Goal: Task Accomplishment & Management: Use online tool/utility

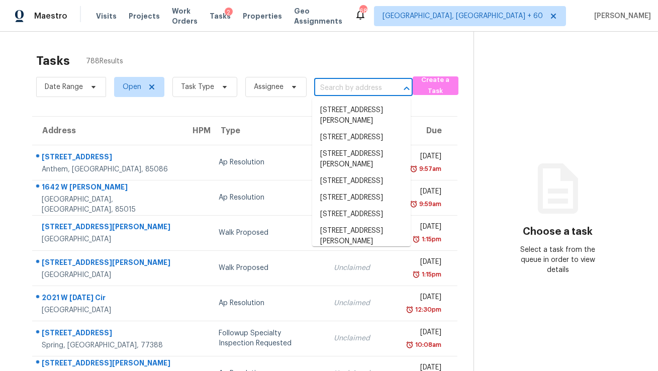
click at [340, 86] on input "text" at bounding box center [349, 88] width 70 height 16
paste input "[STREET_ADDRESS]"
type input "[STREET_ADDRESS]"
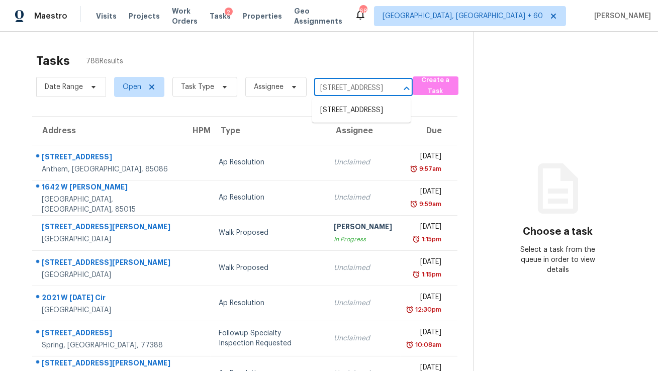
scroll to position [0, 62]
click at [344, 115] on li "[STREET_ADDRESS]" at bounding box center [361, 110] width 99 height 17
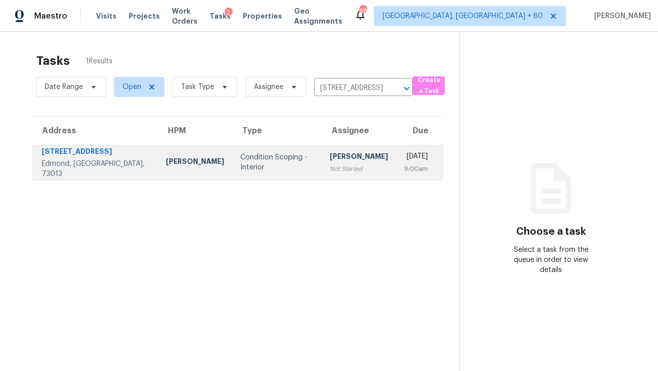
click at [404, 154] on div "Thu, Oct 9th 2025" at bounding box center [416, 157] width 24 height 13
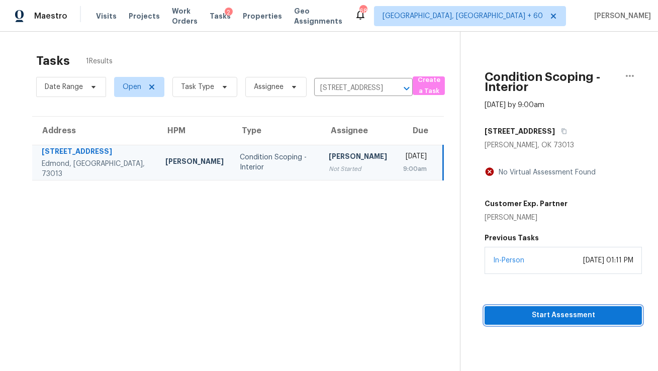
click at [506, 312] on span "Start Assessment" at bounding box center [563, 315] width 141 height 13
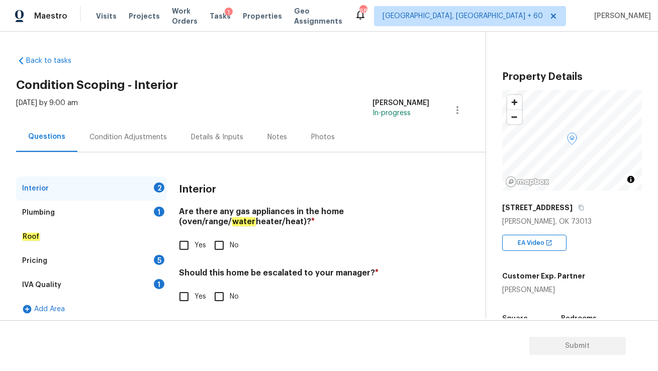
click at [183, 240] on input "Yes" at bounding box center [184, 245] width 21 height 21
checkbox input "true"
click at [218, 295] on input "No" at bounding box center [219, 296] width 21 height 21
checkbox input "true"
click at [142, 215] on div "Plumbing 1" at bounding box center [91, 213] width 151 height 24
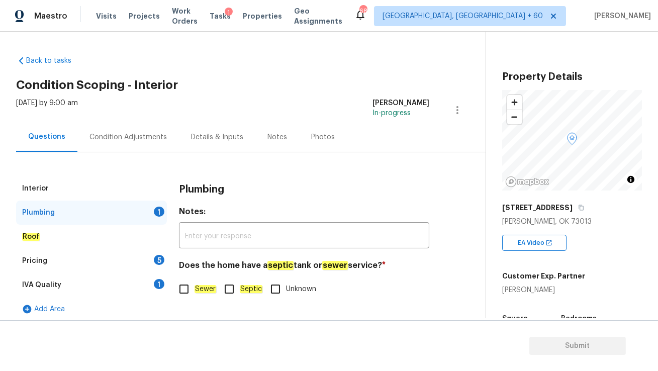
click at [188, 289] on input "Sewer" at bounding box center [184, 289] width 21 height 21
checkbox input "true"
click at [143, 260] on div "Pricing 5" at bounding box center [91, 261] width 151 height 24
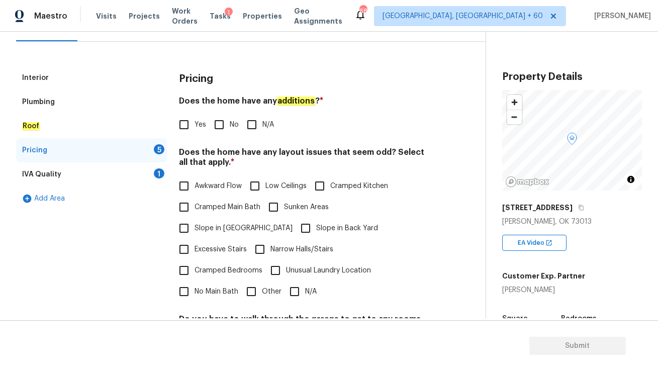
scroll to position [111, 0]
click at [221, 123] on input "No" at bounding box center [219, 124] width 21 height 21
checkbox input "true"
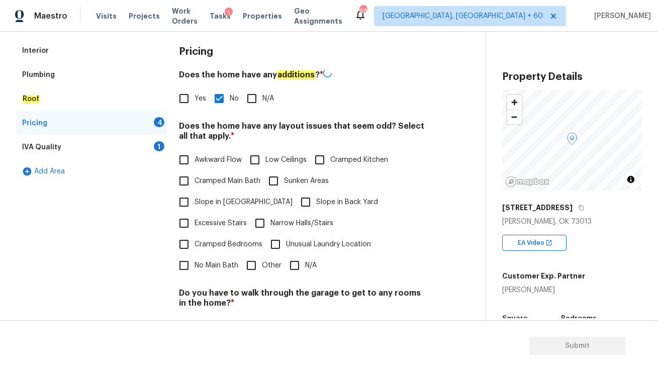
scroll to position [165, 0]
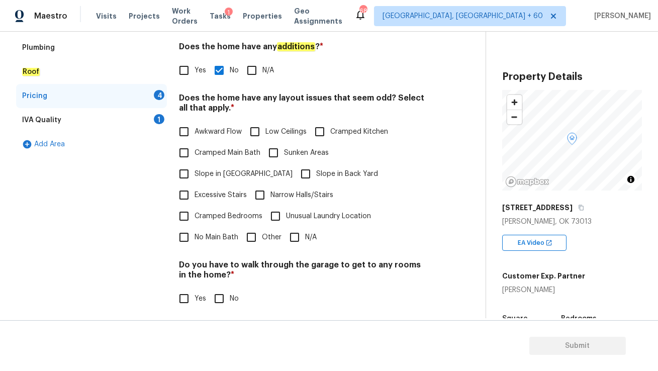
click at [293, 227] on input "N/A" at bounding box center [294, 237] width 21 height 21
checkbox input "true"
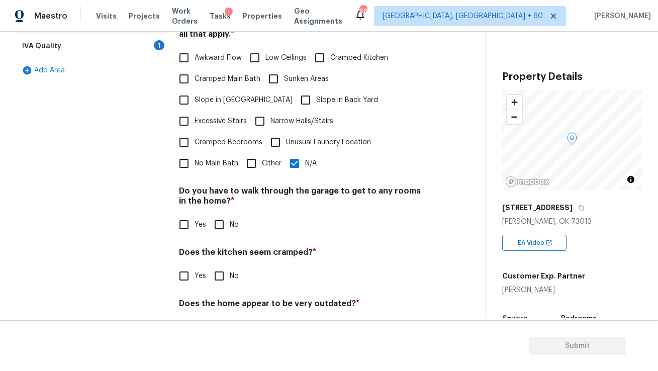
scroll to position [252, 0]
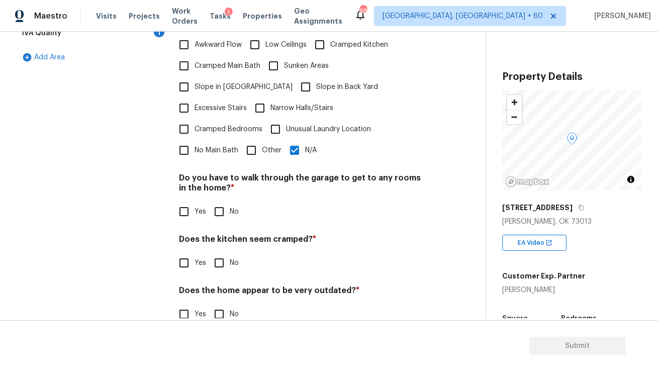
click at [217, 201] on input "No" at bounding box center [219, 211] width 21 height 21
checkbox input "true"
click at [219, 253] on input "No" at bounding box center [219, 263] width 21 height 21
checkbox input "true"
click at [218, 304] on input "No" at bounding box center [219, 314] width 21 height 21
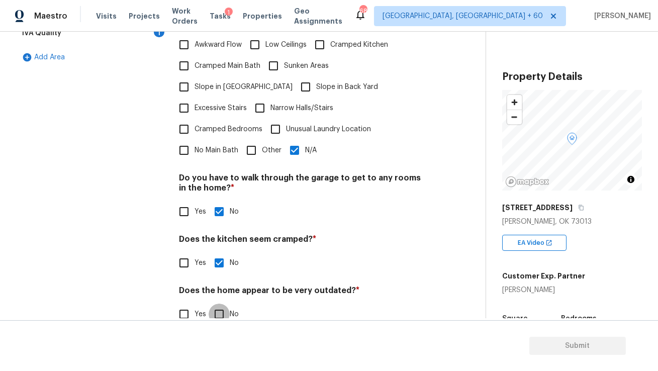
checkbox input "true"
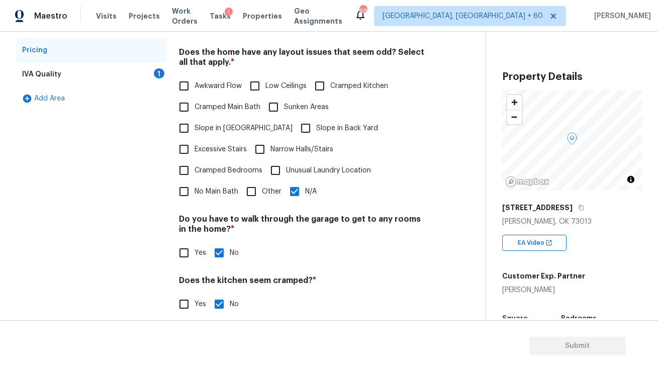
click at [113, 68] on div "IVA Quality 1" at bounding box center [91, 74] width 151 height 24
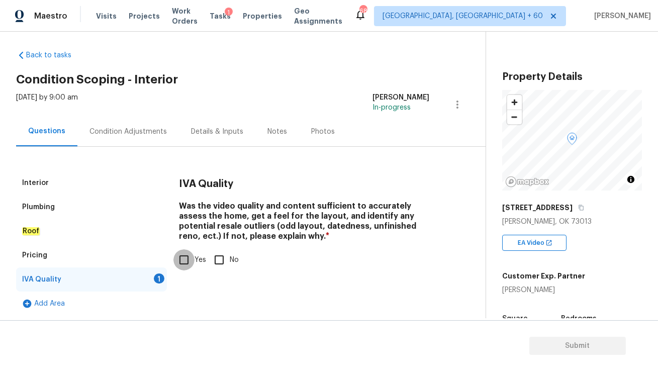
click at [179, 265] on input "Yes" at bounding box center [184, 259] width 21 height 21
checkbox input "true"
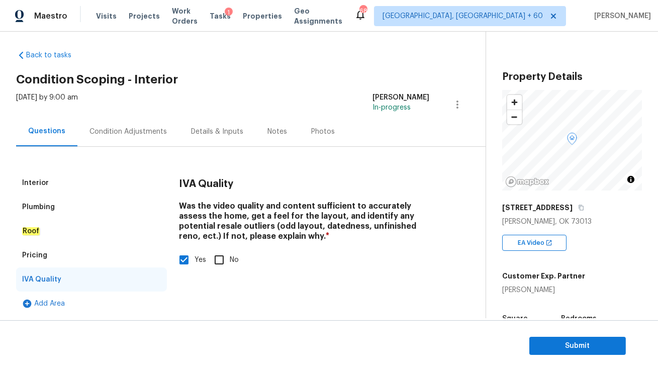
click at [87, 184] on div "Interior" at bounding box center [91, 183] width 151 height 24
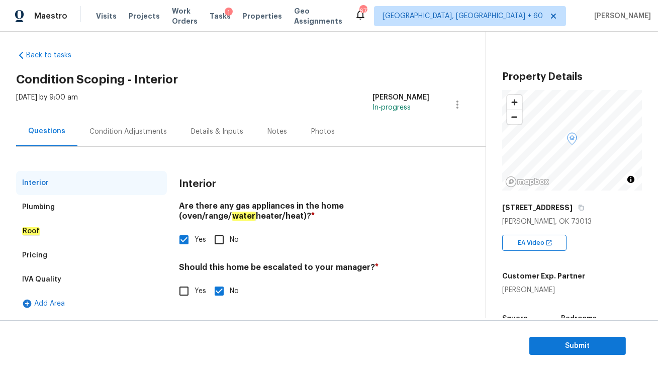
click at [151, 130] on div "Condition Adjustments" at bounding box center [128, 132] width 77 height 10
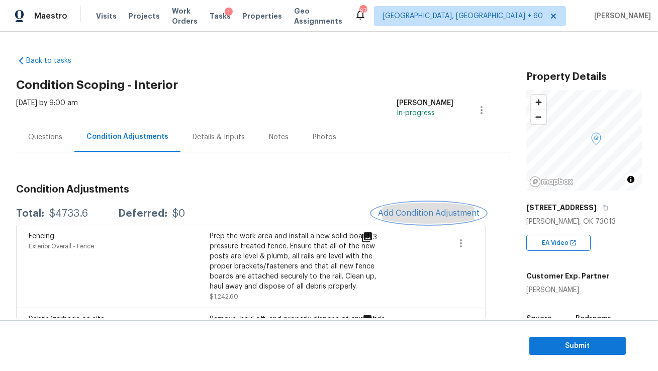
click at [407, 213] on span "Add Condition Adjustment" at bounding box center [429, 213] width 102 height 9
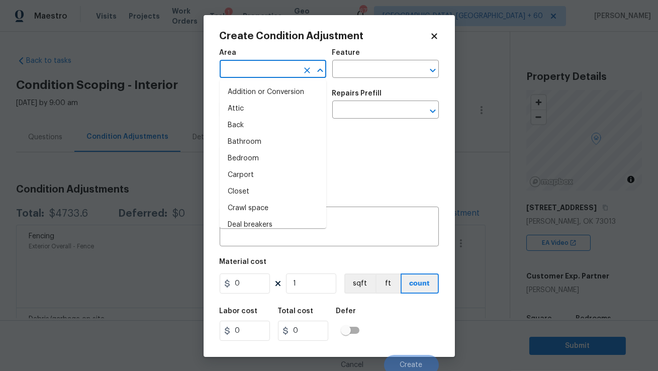
click at [265, 70] on input "text" at bounding box center [259, 70] width 78 height 16
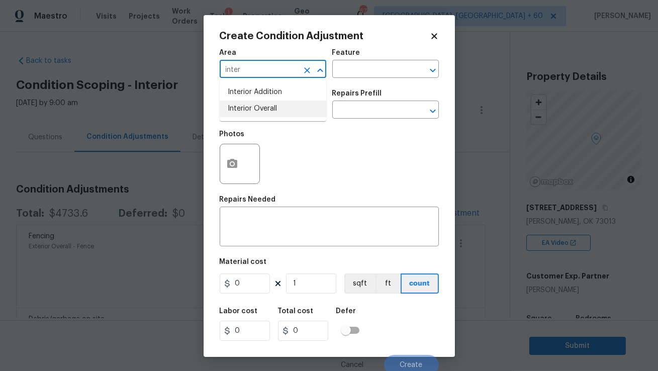
click at [260, 111] on li "Interior Overall" at bounding box center [273, 109] width 107 height 17
type input "Interior Overall"
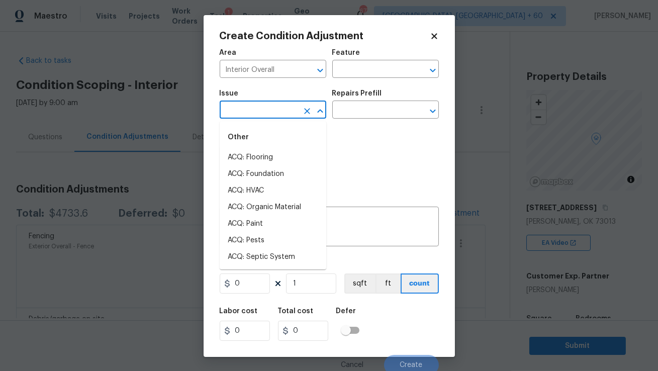
click at [260, 111] on input "text" at bounding box center [259, 111] width 78 height 16
click at [263, 222] on li "ACQ: Paint" at bounding box center [273, 224] width 107 height 17
type input "ACQ: Paint"
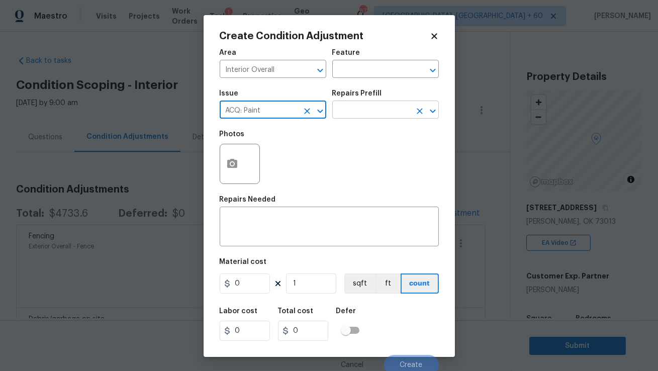
click at [355, 112] on input "text" at bounding box center [371, 111] width 78 height 16
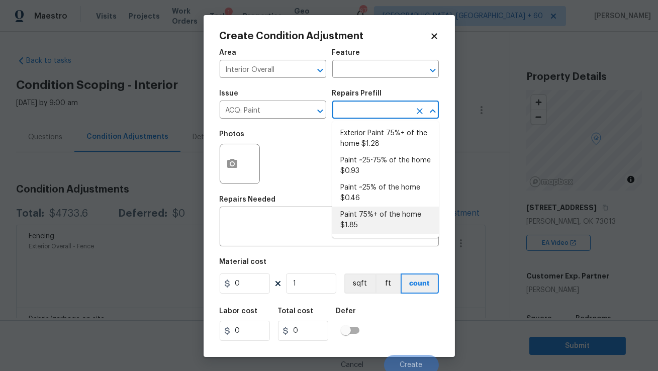
click at [377, 216] on li "Paint 75%+ of the home $1.85" at bounding box center [385, 220] width 107 height 27
type input "Acquisition"
type textarea "Acquisition Scope: 75%+ of the home will likely require interior paint"
type input "1.85"
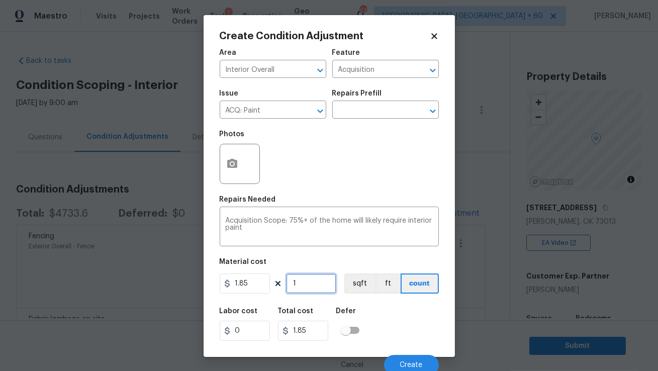
click at [309, 283] on input "1" at bounding box center [311, 284] width 50 height 20
click at [433, 29] on div "Create Condition Adjustment Area Interior Overall ​ Feature Acquisition ​ Issue…" at bounding box center [329, 186] width 251 height 342
click at [433, 33] on icon at bounding box center [434, 36] width 9 height 9
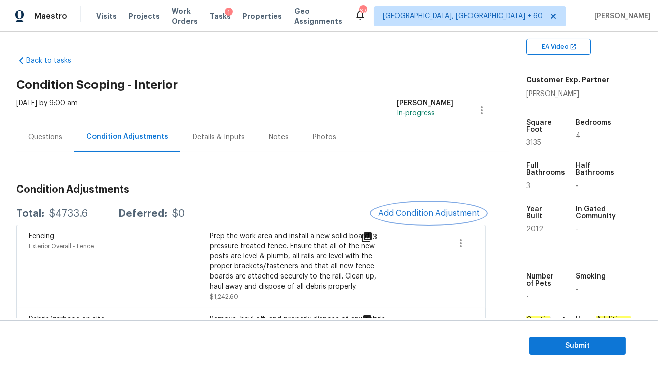
scroll to position [195, 0]
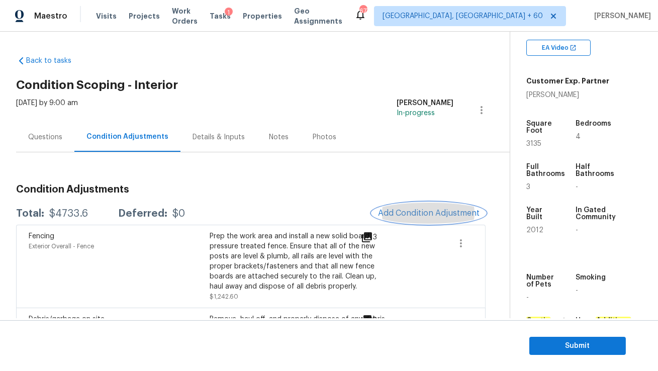
click at [430, 212] on span "Add Condition Adjustment" at bounding box center [429, 213] width 102 height 9
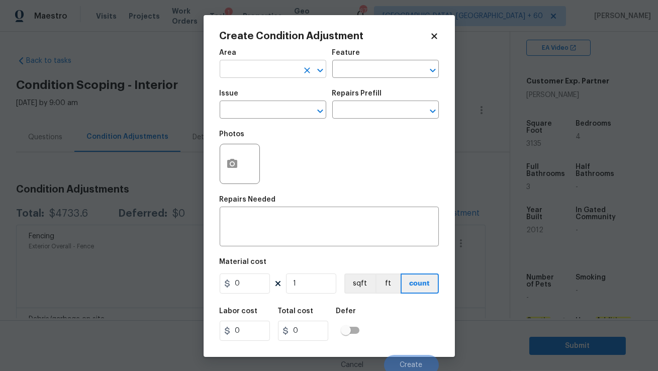
click at [255, 72] on input "text" at bounding box center [259, 70] width 78 height 16
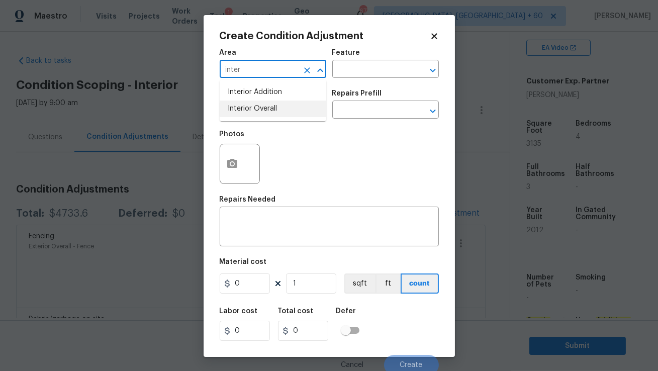
click at [260, 111] on li "Interior Overall" at bounding box center [273, 109] width 107 height 17
type input "Interior Overall"
click at [260, 111] on input "text" at bounding box center [259, 111] width 78 height 16
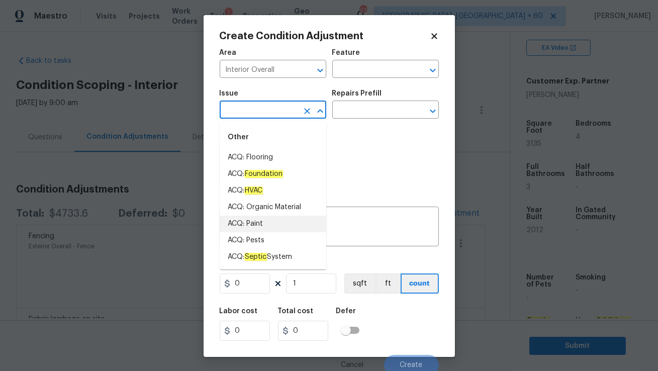
click at [252, 218] on li "ACQ: Paint" at bounding box center [273, 224] width 107 height 17
type input "ACQ: Paint"
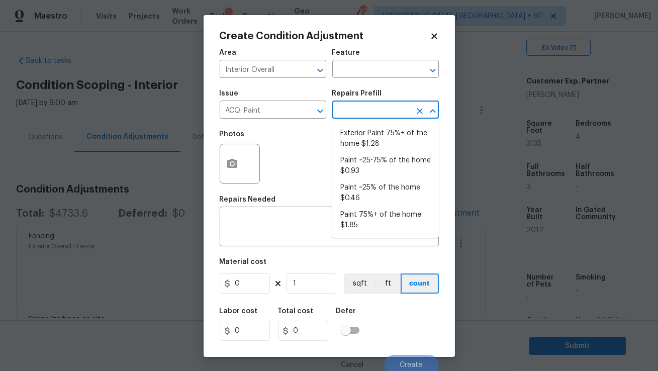
click at [355, 117] on input "text" at bounding box center [371, 111] width 78 height 16
click at [367, 222] on li "Paint 75%+ of the home $1.85" at bounding box center [385, 220] width 107 height 27
type input "Acquisition"
type textarea "Acquisition Scope: 75%+ of the home will likely require interior paint"
type input "1.85"
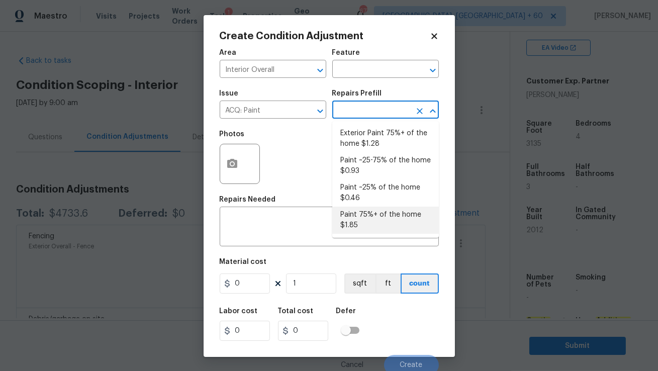
type input "1.85"
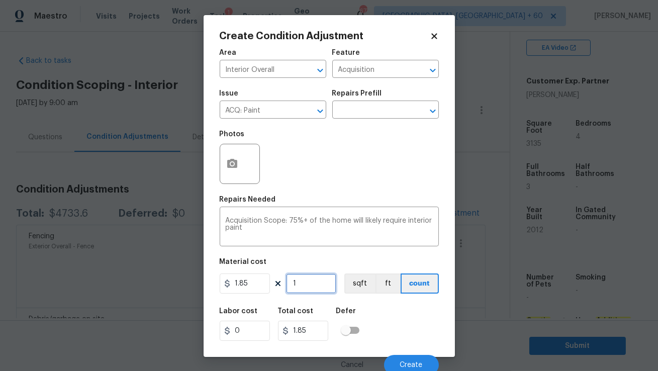
click at [309, 285] on input "1" at bounding box center [311, 284] width 50 height 20
type input "0"
type input "3"
type input "5.55"
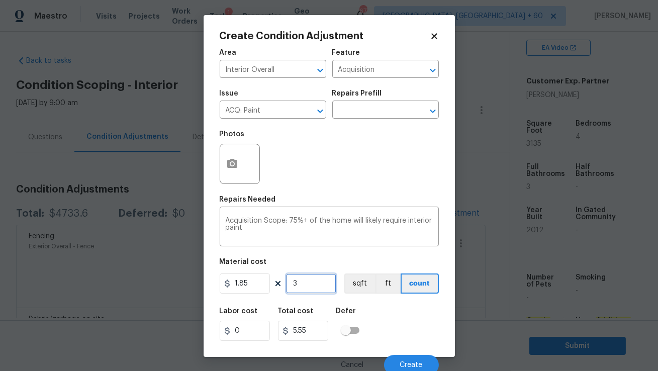
type input "31"
type input "57.35"
type input "313"
type input "579.05"
type input "3135"
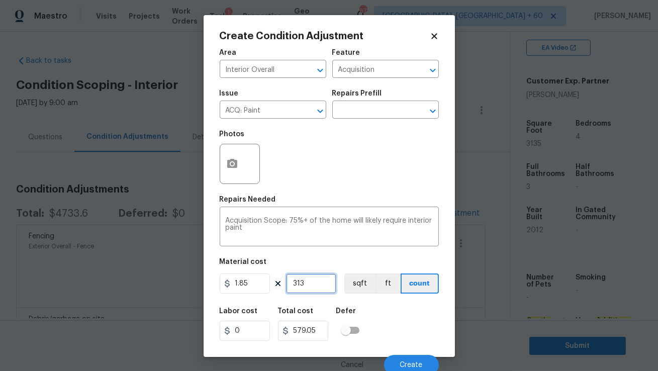
type input "5799.75"
type input "3135"
click at [407, 364] on span "Create" at bounding box center [411, 366] width 23 height 8
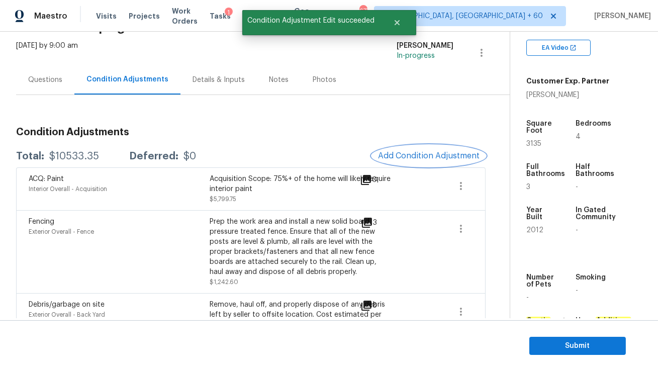
scroll to position [58, 0]
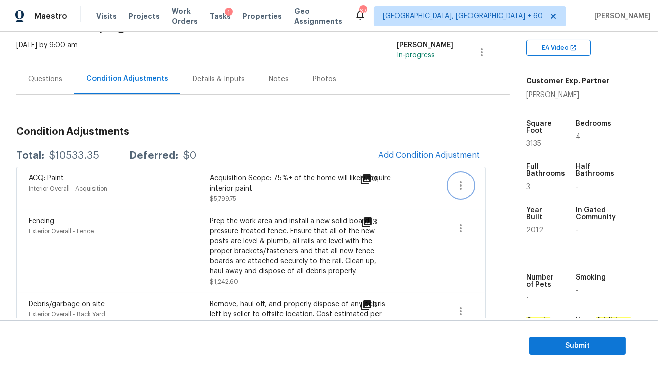
click at [456, 180] on icon "button" at bounding box center [461, 186] width 12 height 12
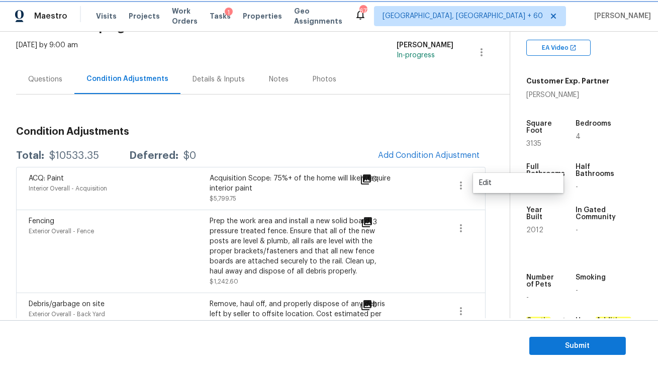
click at [472, 182] on button "button" at bounding box center [461, 186] width 24 height 24
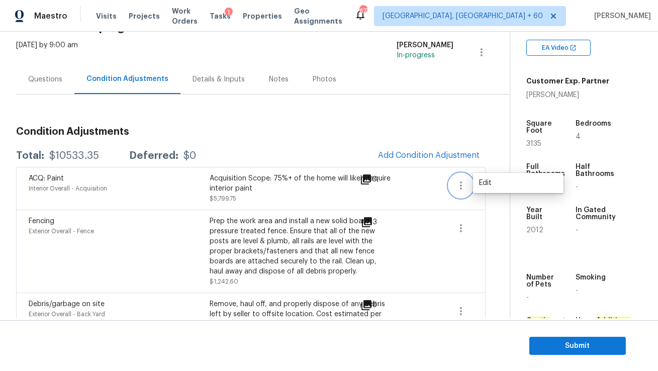
click at [472, 182] on button "button" at bounding box center [461, 186] width 24 height 24
click at [483, 182] on div "Edit" at bounding box center [518, 183] width 78 height 10
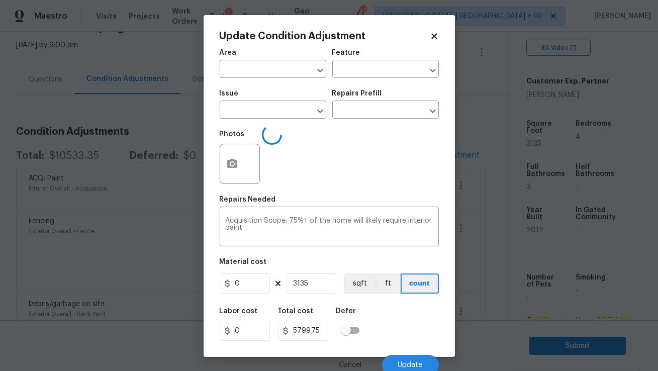
type input "Interior Overall"
type input "Acquisition"
type input "ACQ: Paint"
type input "1.85"
click at [241, 156] on button "button" at bounding box center [232, 163] width 24 height 39
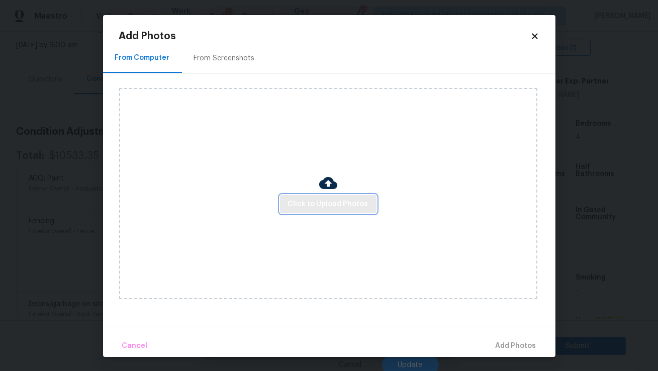
click at [349, 199] on span "Click to Upload Photos" at bounding box center [328, 204] width 80 height 13
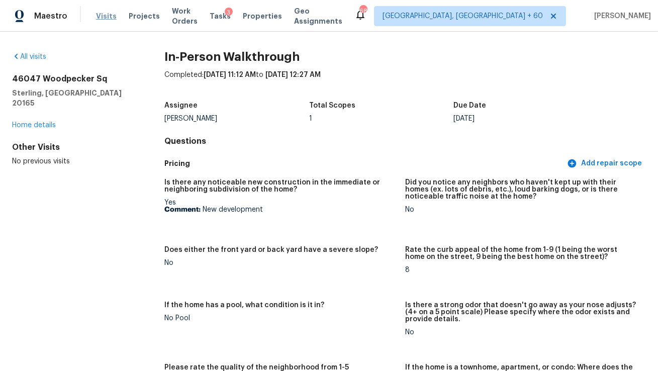
click at [105, 16] on span "Visits" at bounding box center [106, 16] width 21 height 10
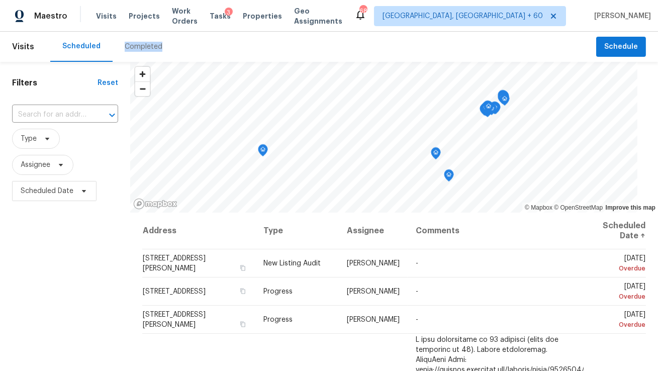
click at [137, 47] on div "Completed" at bounding box center [144, 47] width 38 height 10
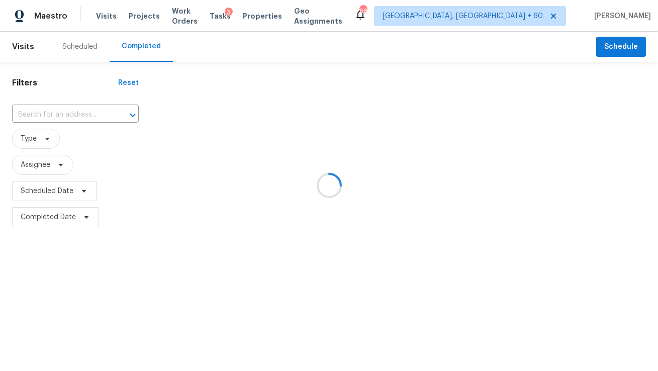
click at [81, 110] on div at bounding box center [329, 185] width 658 height 371
click at [80, 115] on div at bounding box center [329, 185] width 658 height 371
click at [80, 114] on div at bounding box center [329, 185] width 658 height 371
click at [80, 112] on div at bounding box center [329, 185] width 658 height 371
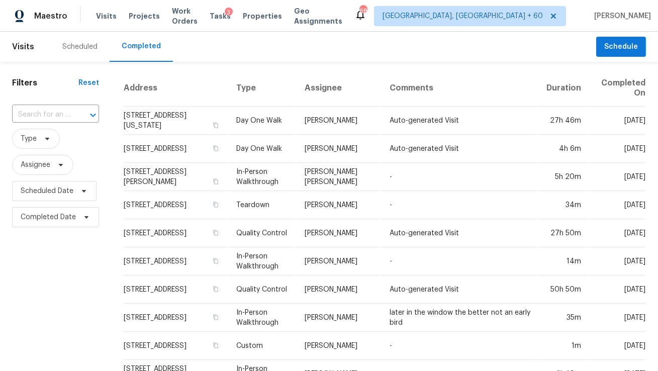
click at [79, 114] on div at bounding box center [86, 115] width 26 height 14
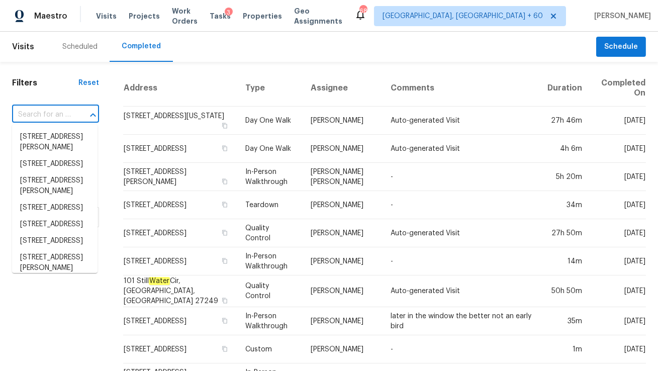
paste input "[STREET_ADDRESS]"
type input "[STREET_ADDRESS]"
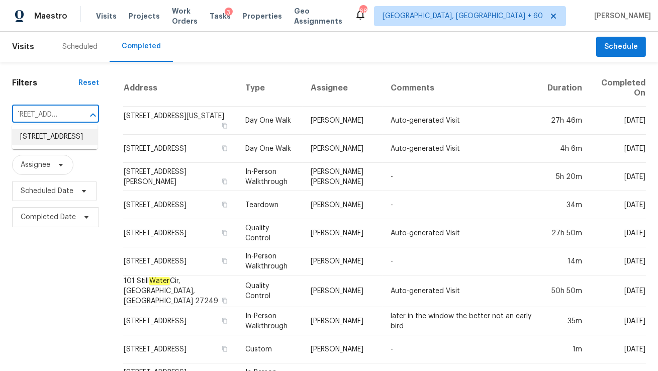
click at [74, 138] on li "[STREET_ADDRESS]" at bounding box center [55, 137] width 86 height 17
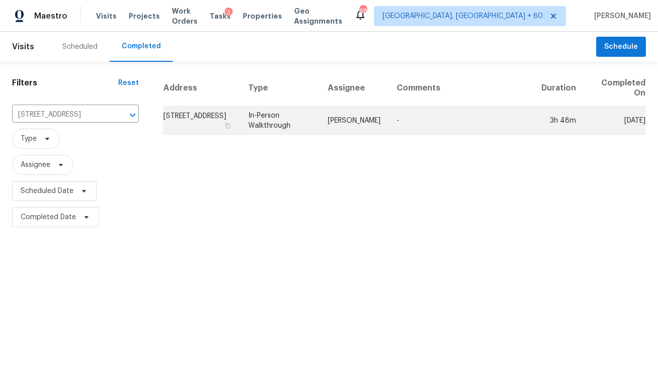
click at [373, 124] on td "[PERSON_NAME]" at bounding box center [354, 121] width 69 height 28
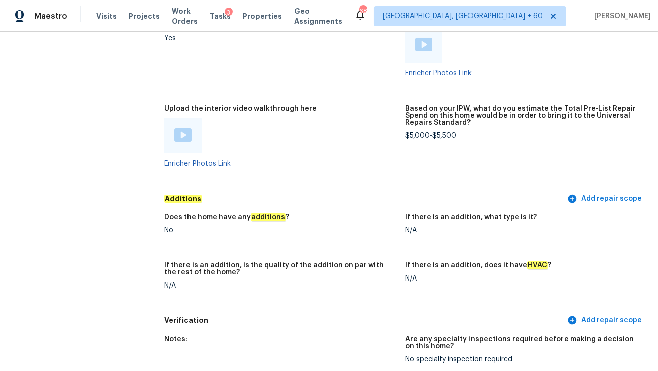
scroll to position [1912, 0]
click at [180, 138] on img at bounding box center [183, 134] width 17 height 14
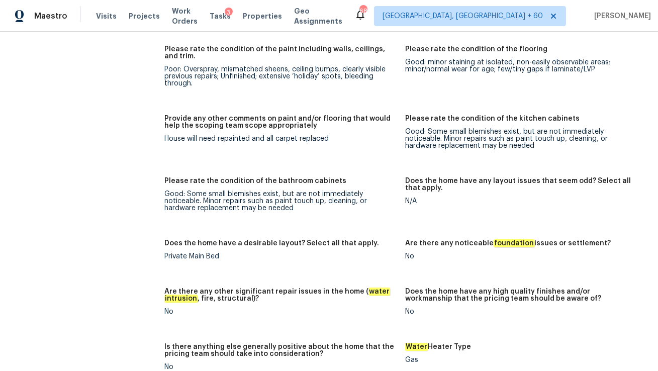
scroll to position [1440, 0]
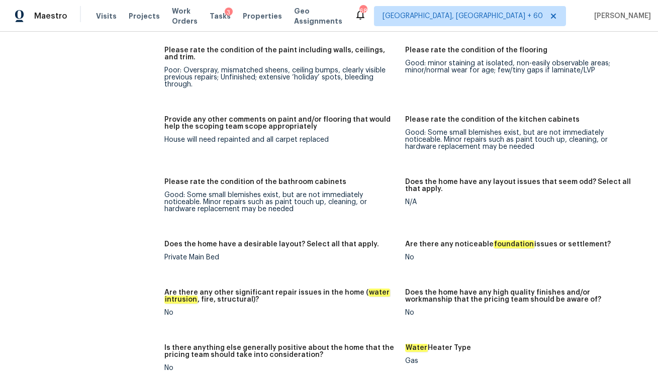
drag, startPoint x: 260, startPoint y: 68, endPoint x: 267, endPoint y: 89, distance: 22.4
click at [267, 89] on figure "Please rate the condition of the paint including walls, ceilings, and trim. Poo…" at bounding box center [284, 75] width 241 height 57
drag, startPoint x: 414, startPoint y: 64, endPoint x: 444, endPoint y: 71, distance: 30.6
click at [444, 71] on div "Good: minor staining at isolated, non-easily observable areas; minor/normal wea…" at bounding box center [521, 67] width 233 height 14
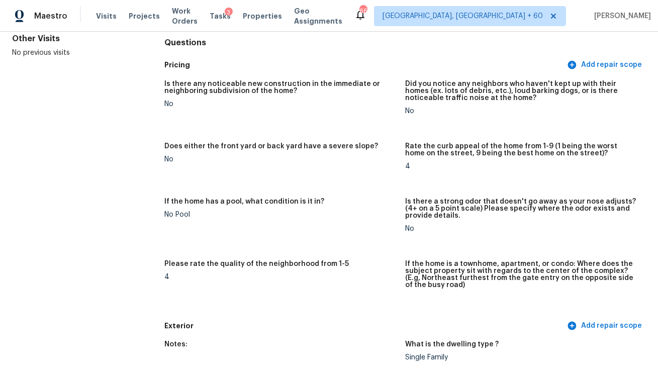
scroll to position [0, 0]
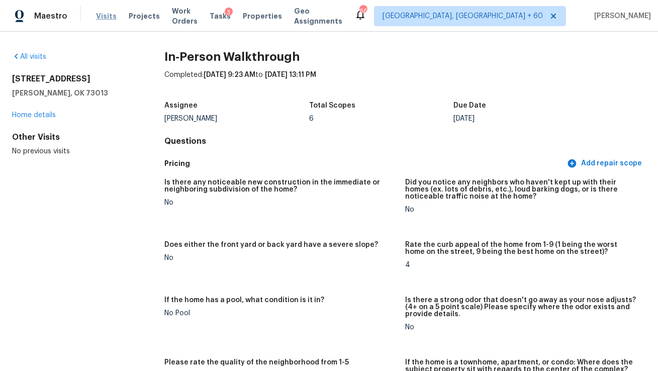
click at [98, 17] on span "Visits" at bounding box center [106, 16] width 21 height 10
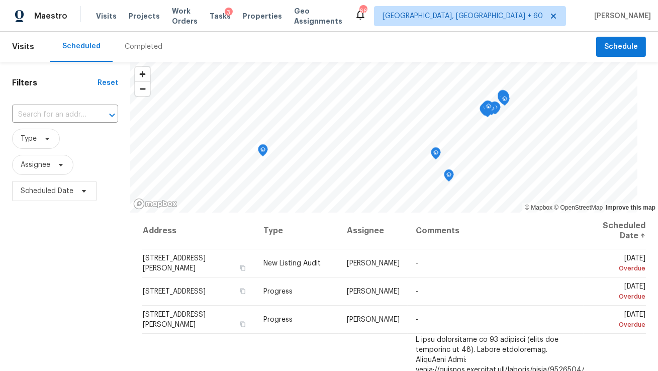
click at [137, 48] on div "Completed" at bounding box center [144, 47] width 38 height 10
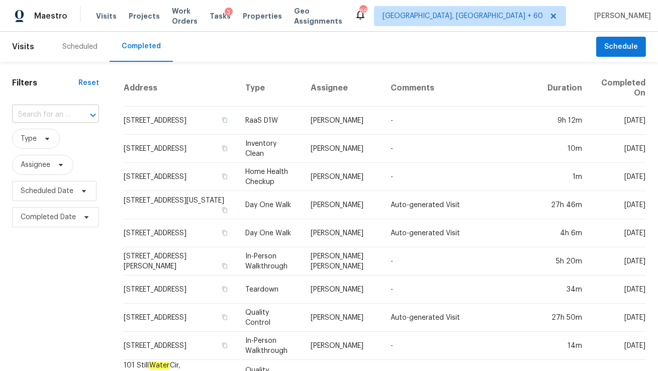
click at [83, 113] on div at bounding box center [86, 115] width 26 height 14
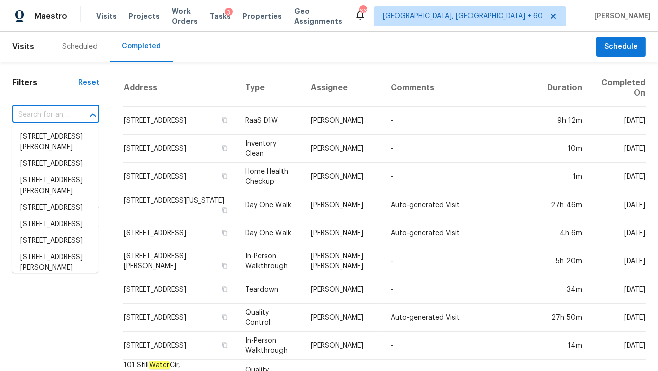
paste input "[STREET_ADDRESS]"
type input "[STREET_ADDRESS]"
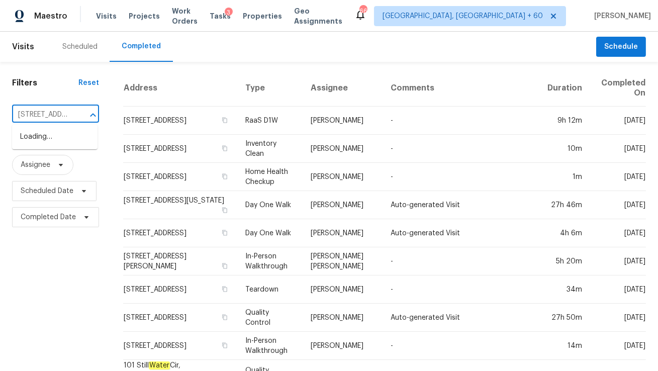
scroll to position [0, 77]
click at [78, 141] on li "[STREET_ADDRESS]" at bounding box center [55, 137] width 86 height 17
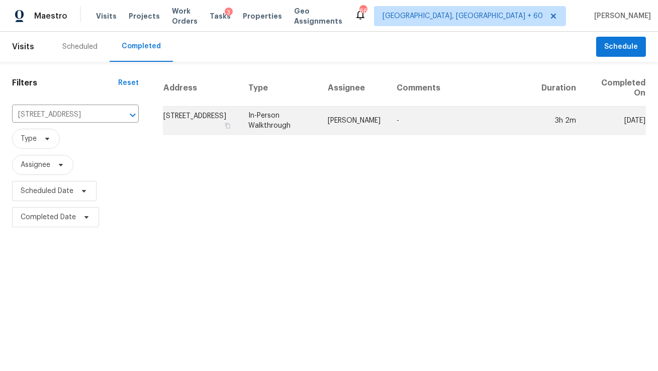
click at [272, 122] on td "In-Person Walkthrough" at bounding box center [280, 121] width 80 height 28
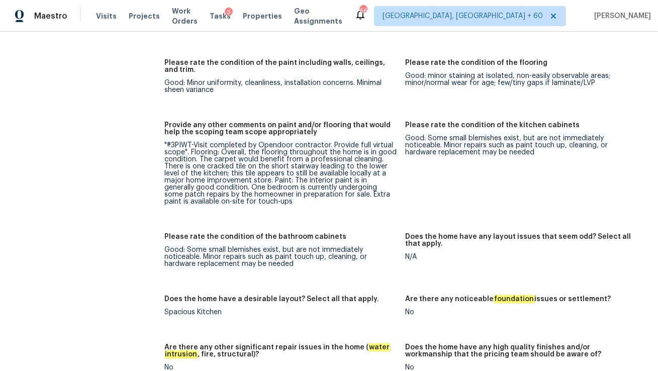
scroll to position [1484, 0]
click at [206, 165] on div ""#3PIWT-Visit completed by Opendoor contractor. Provide full virtual scope". Fl…" at bounding box center [280, 173] width 233 height 63
drag, startPoint x: 193, startPoint y: 166, endPoint x: 244, endPoint y: 164, distance: 51.8
click at [244, 164] on div ""#3PIWT-Visit completed by Opendoor contractor. Provide full virtual scope". Fl…" at bounding box center [280, 173] width 233 height 63
copy div "one cracked tile"
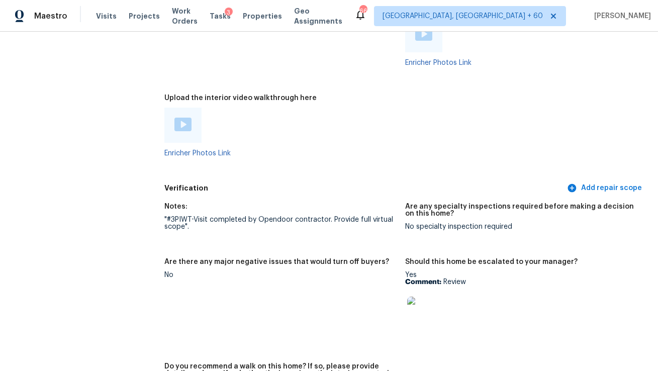
scroll to position [2082, 0]
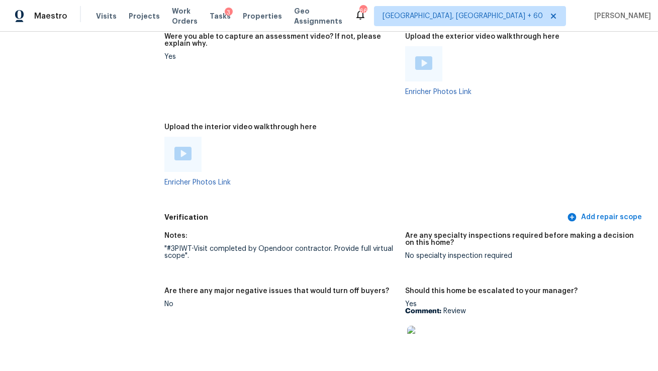
click at [179, 161] on div at bounding box center [183, 154] width 17 height 15
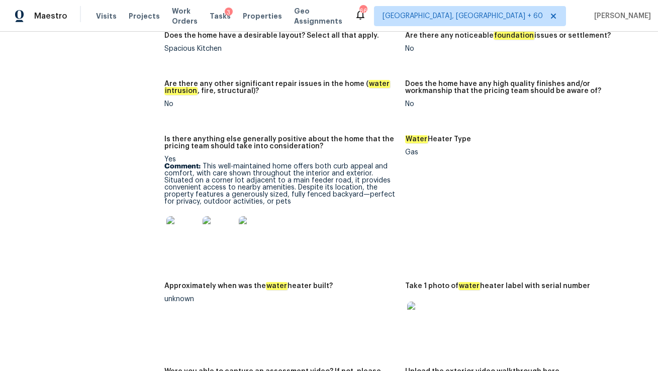
scroll to position [1441, 0]
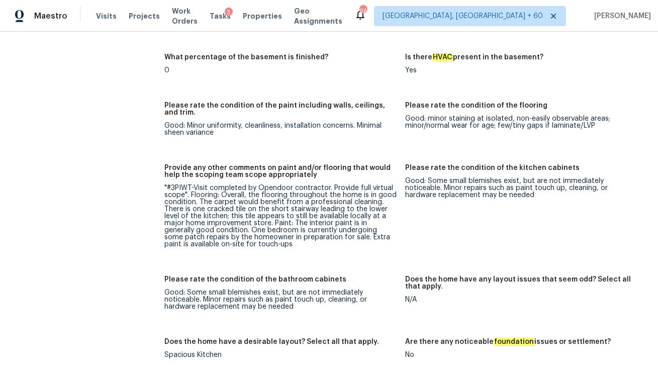
click at [339, 213] on div ""#3PIWT-Visit completed by Opendoor contractor. Provide full virtual scope". Fl…" at bounding box center [280, 216] width 233 height 63
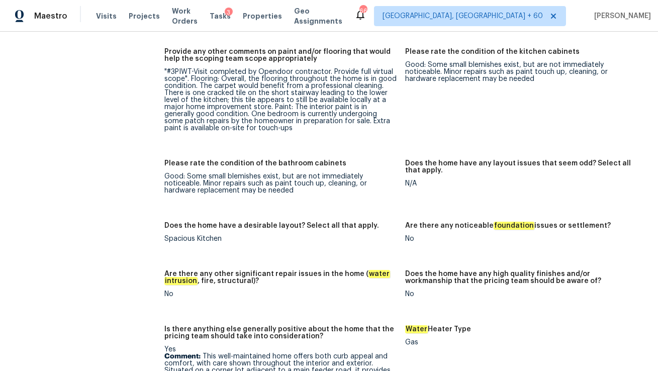
scroll to position [1545, 0]
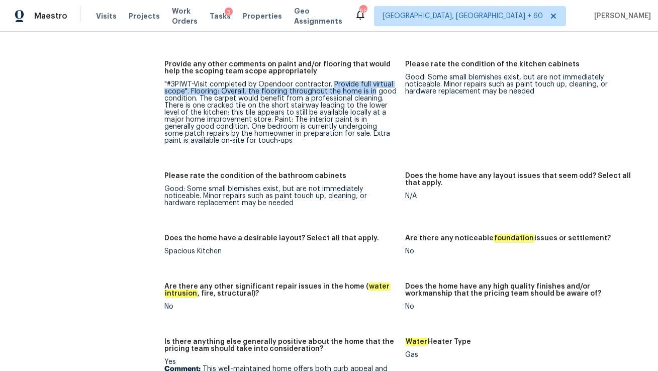
drag, startPoint x: 332, startPoint y: 82, endPoint x: 373, endPoint y: 92, distance: 42.3
click at [373, 92] on div ""#3PIWT-Visit completed by Opendoor contractor. Provide full virtual scope". Fl…" at bounding box center [280, 112] width 233 height 63
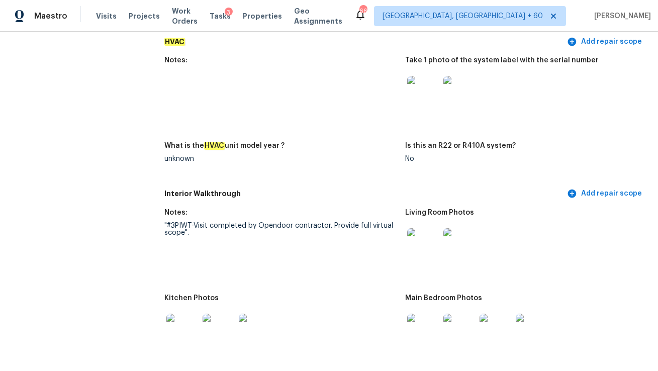
scroll to position [923, 0]
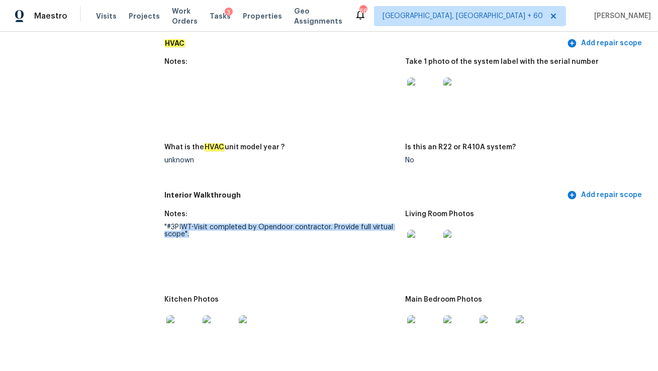
drag, startPoint x: 182, startPoint y: 223, endPoint x: 272, endPoint y: 233, distance: 90.5
click at [272, 233] on div ""#3PIWT-Visit completed by Opendoor contractor. Provide full virtual scope"." at bounding box center [280, 231] width 233 height 14
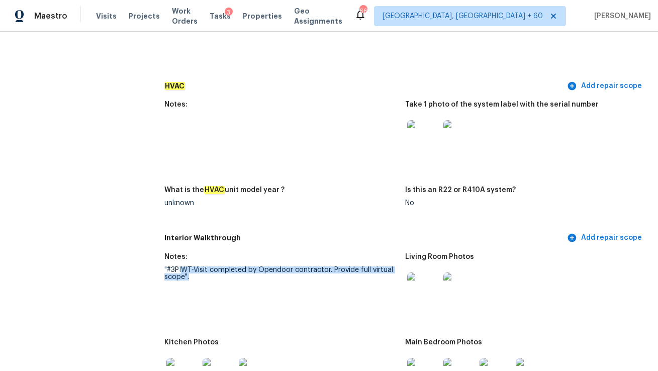
scroll to position [859, 0]
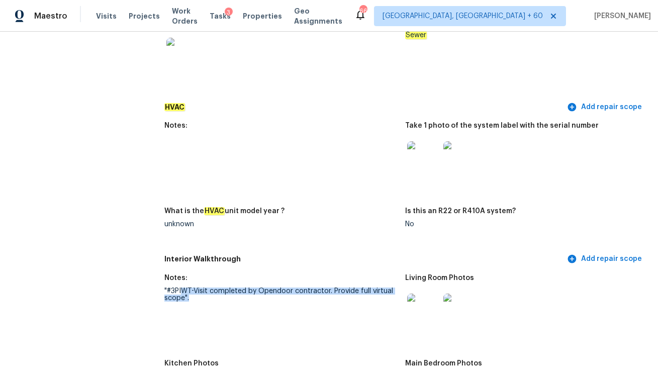
click at [415, 163] on img at bounding box center [423, 157] width 32 height 32
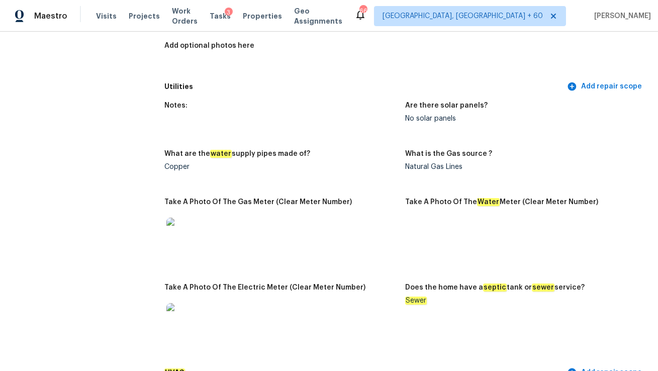
scroll to position [484, 0]
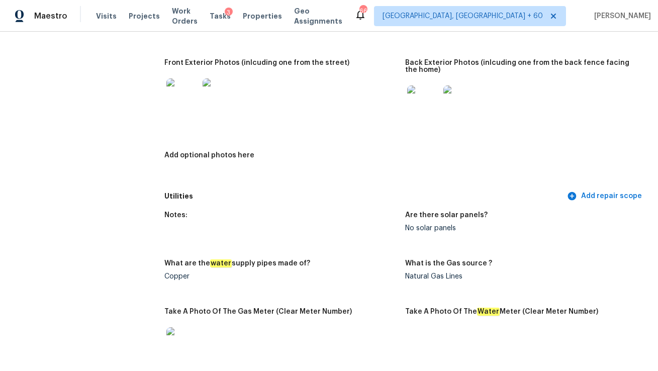
click at [190, 109] on img at bounding box center [182, 94] width 32 height 32
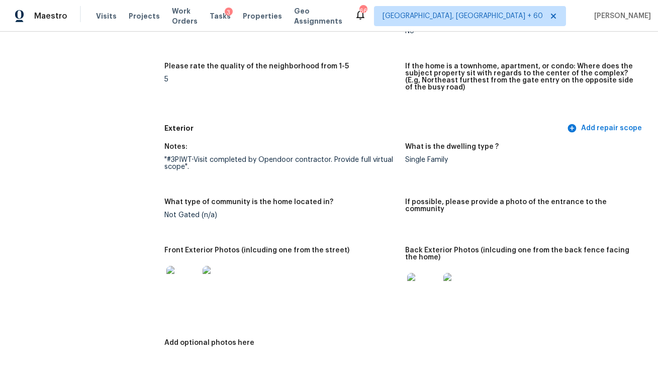
scroll to position [297, 0]
click at [422, 284] on img at bounding box center [423, 289] width 32 height 32
click at [425, 295] on img at bounding box center [423, 289] width 32 height 32
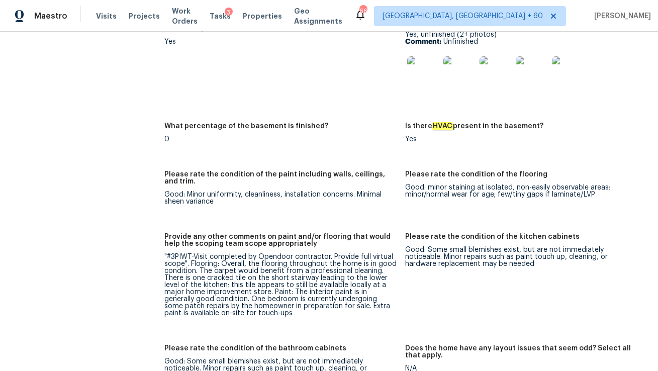
scroll to position [1389, 0]
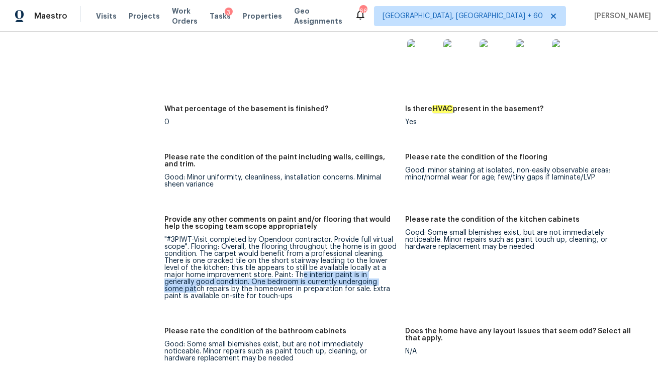
drag, startPoint x: 299, startPoint y: 271, endPoint x: 376, endPoint y: 284, distance: 77.5
click at [376, 284] on div ""#3PIWT-Visit completed by Opendoor contractor. Provide full virtual scope". Fl…" at bounding box center [280, 267] width 233 height 63
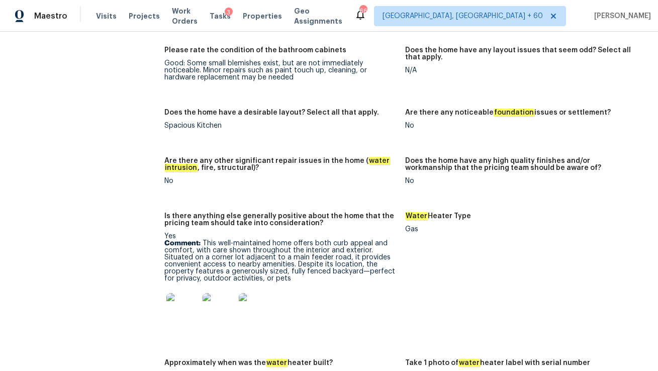
scroll to position [1811, 0]
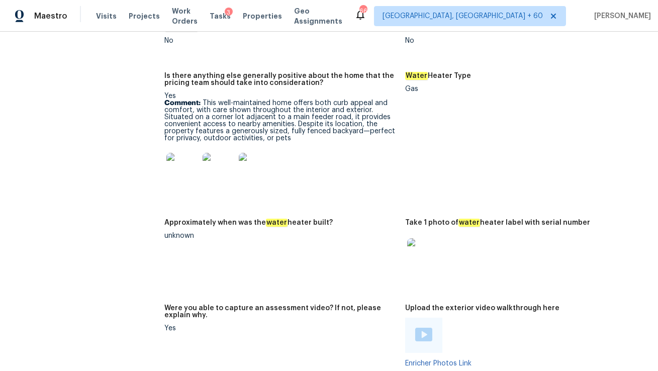
click at [193, 167] on img at bounding box center [182, 169] width 32 height 32
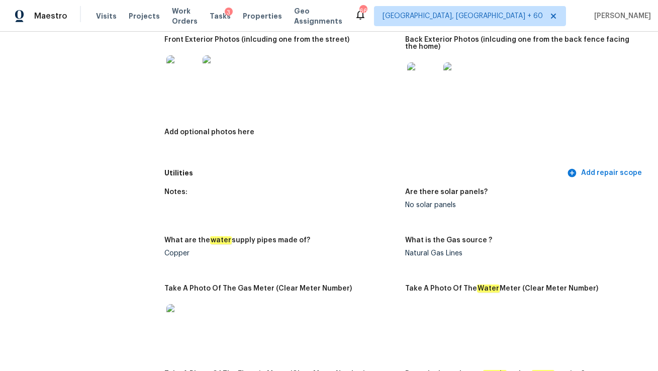
scroll to position [507, 0]
click at [456, 83] on img at bounding box center [460, 78] width 32 height 32
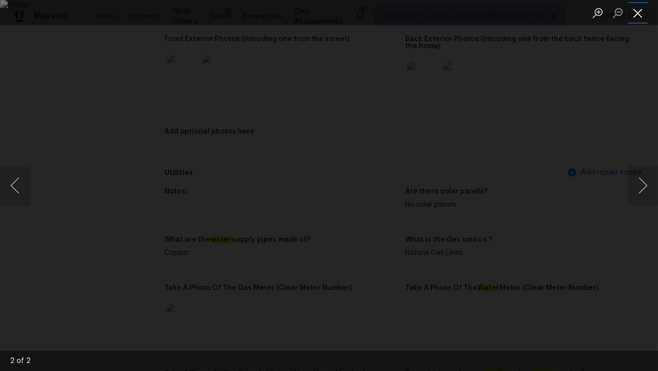
click at [640, 16] on button "Close lightbox" at bounding box center [638, 13] width 20 height 18
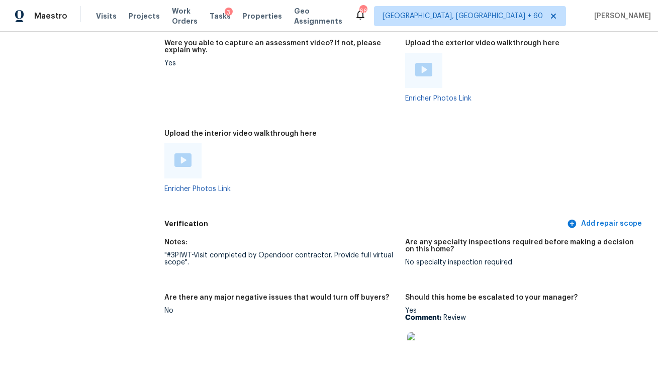
scroll to position [2042, 0]
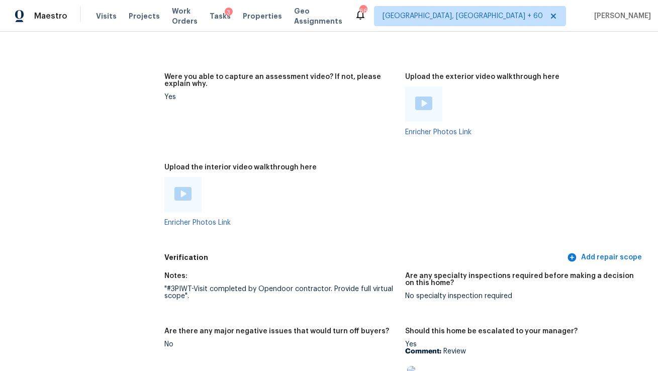
click at [427, 104] on img at bounding box center [423, 104] width 17 height 14
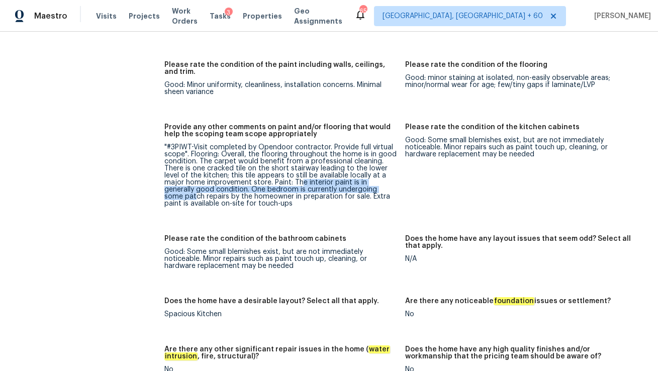
scroll to position [1489, 0]
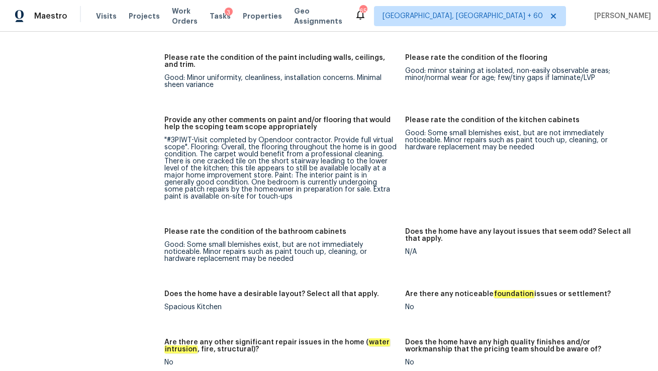
click at [345, 213] on figure "Provide any other comments on paint and/or flooring that would help the scoping…" at bounding box center [284, 167] width 241 height 100
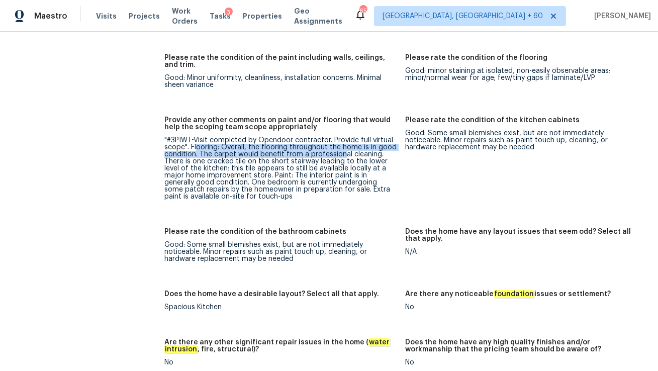
drag, startPoint x: 197, startPoint y: 148, endPoint x: 342, endPoint y: 153, distance: 145.4
click at [342, 153] on div ""#3PIWT-Visit completed by Opendoor contractor. Provide full virtual scope". Fl…" at bounding box center [280, 168] width 233 height 63
